Goal: Check status

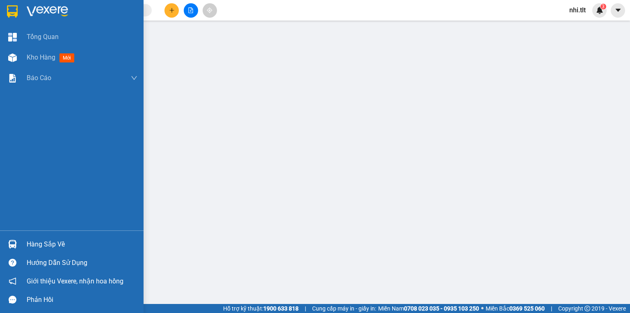
drag, startPoint x: 30, startPoint y: 242, endPoint x: 54, endPoint y: 240, distance: 23.5
click at [33, 243] on div "Hàng sắp về" at bounding box center [82, 244] width 111 height 12
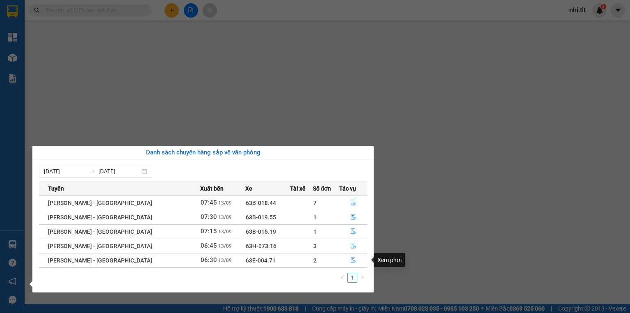
click at [358, 261] on button "button" at bounding box center [353, 260] width 27 height 13
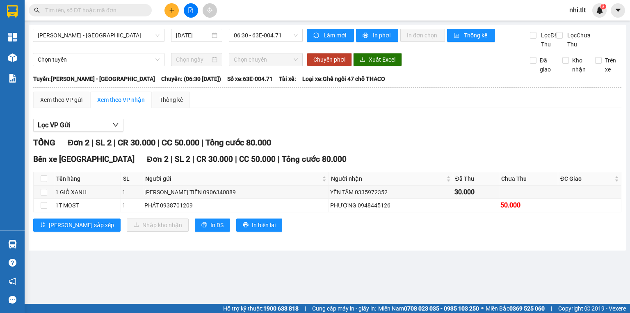
click at [337, 270] on main "[PERSON_NAME] - [GEOGRAPHIC_DATA] Tho [DATE] 06:30 - 63E-004.71 Làm mới In phơi…" at bounding box center [315, 152] width 630 height 304
drag, startPoint x: 126, startPoint y: 48, endPoint x: 136, endPoint y: 45, distance: 10.9
click at [136, 46] on div "Hồ Chí Minh - Mỹ Tho 13/09/2025 06:30 - 63E-004.71 Làm mới In phơi In đơn chọn …" at bounding box center [327, 138] width 597 height 226
click at [122, 14] on input "text" at bounding box center [93, 10] width 97 height 9
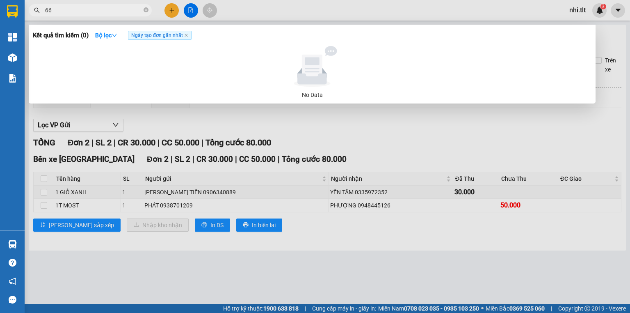
type input "669"
